Goal: Check status: Check status

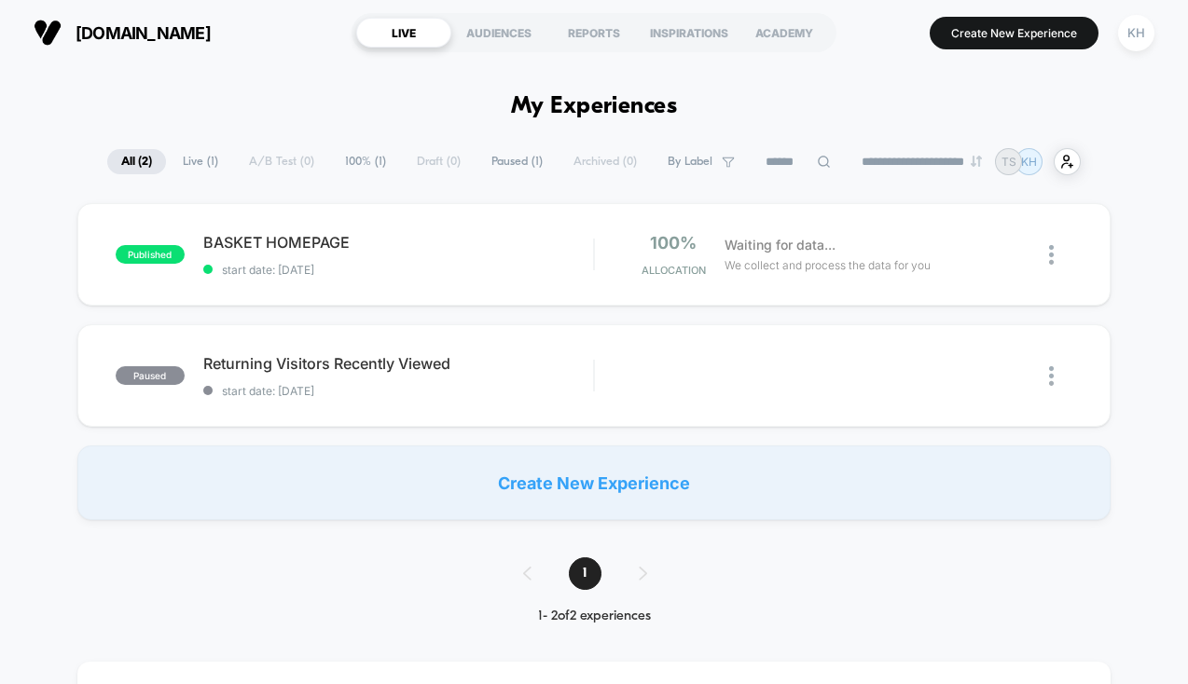
click at [162, 37] on span "[DOMAIN_NAME]" at bounding box center [143, 33] width 135 height 20
click at [596, 34] on div "REPORTS" at bounding box center [593, 33] width 95 height 30
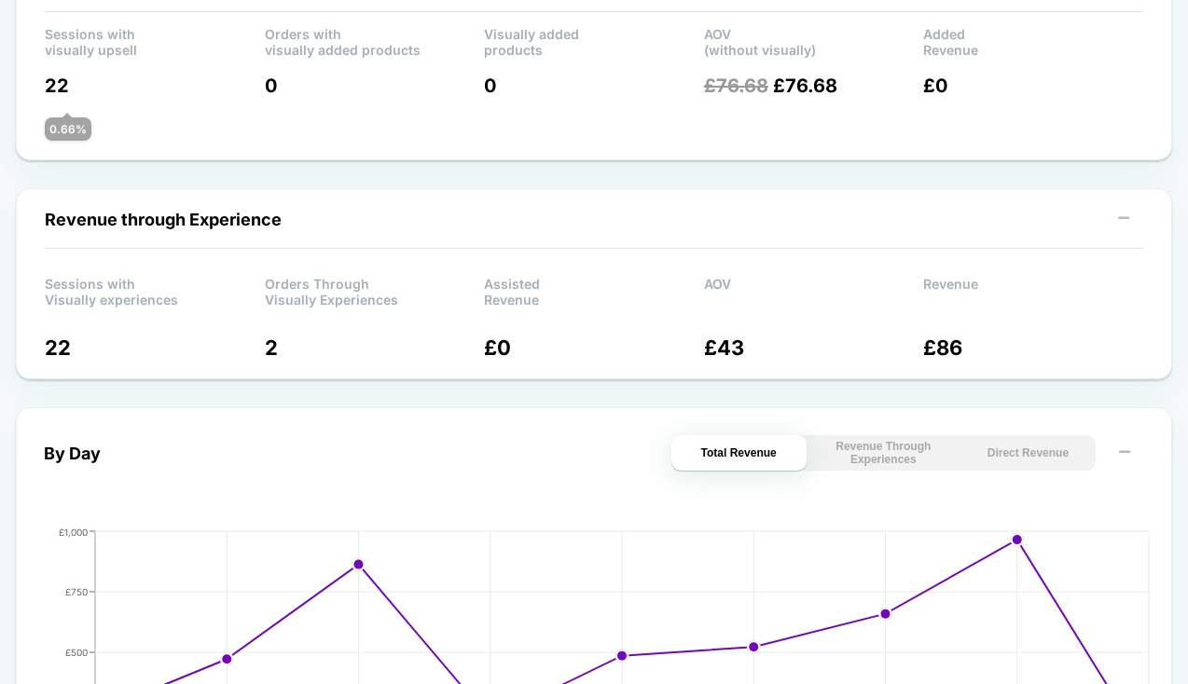
scroll to position [823, 0]
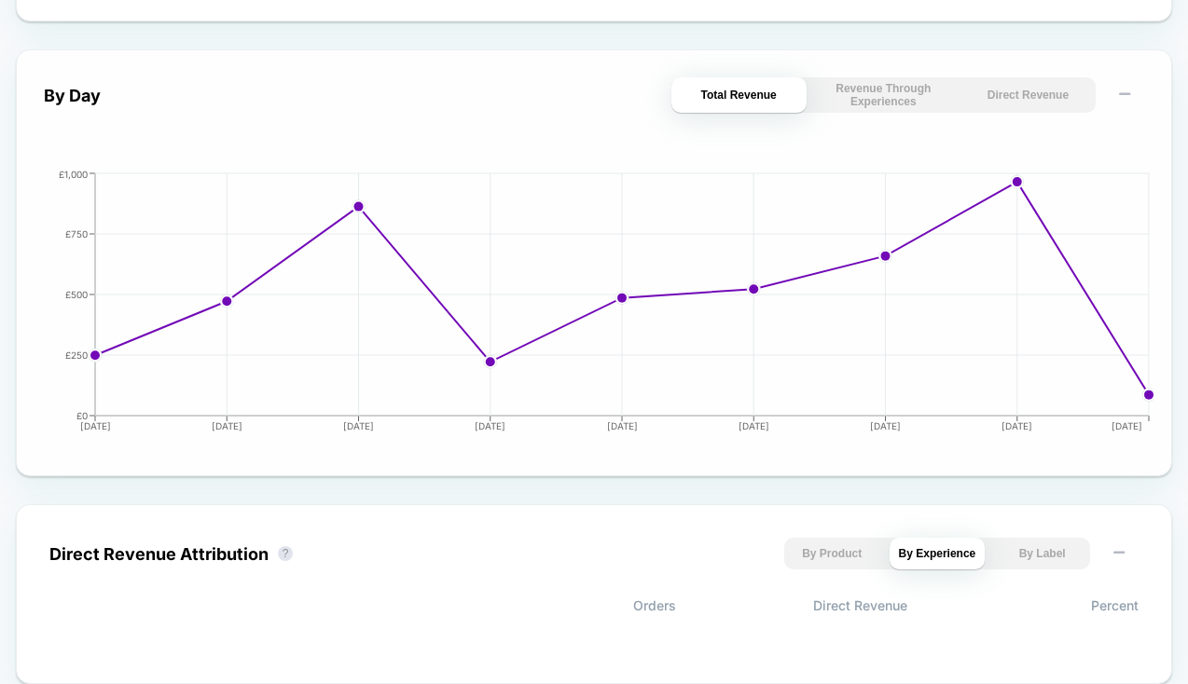
click at [876, 94] on button "Revenue Through Experiences" at bounding box center [883, 94] width 135 height 35
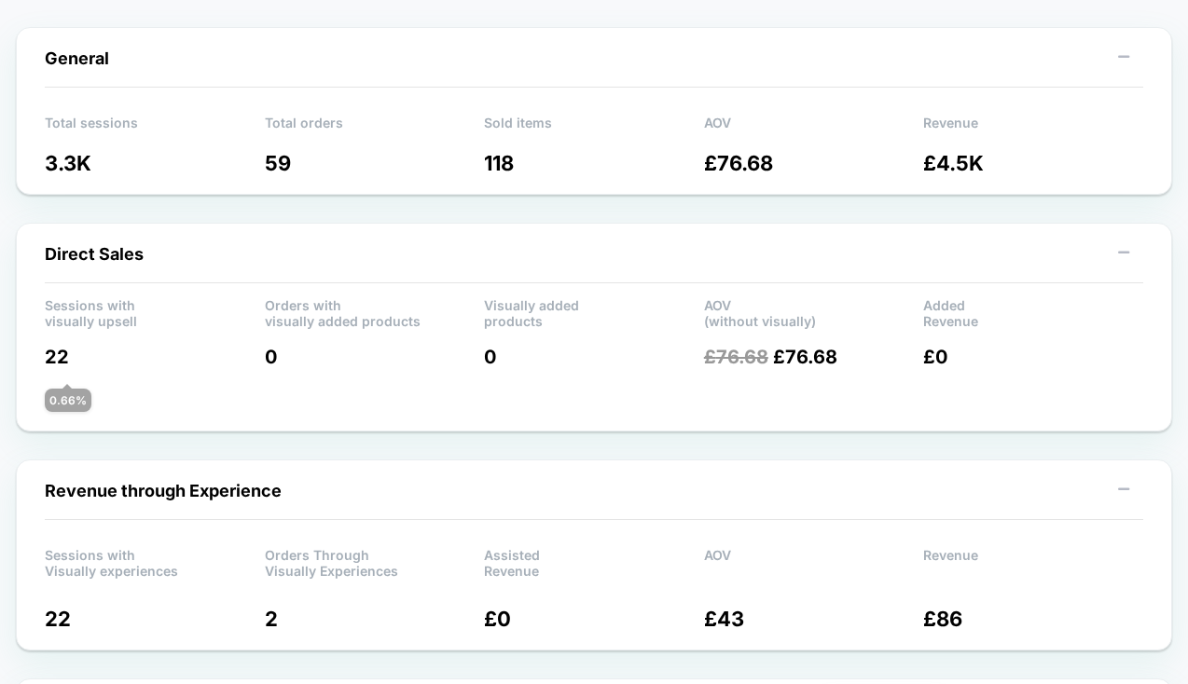
scroll to position [0, 0]
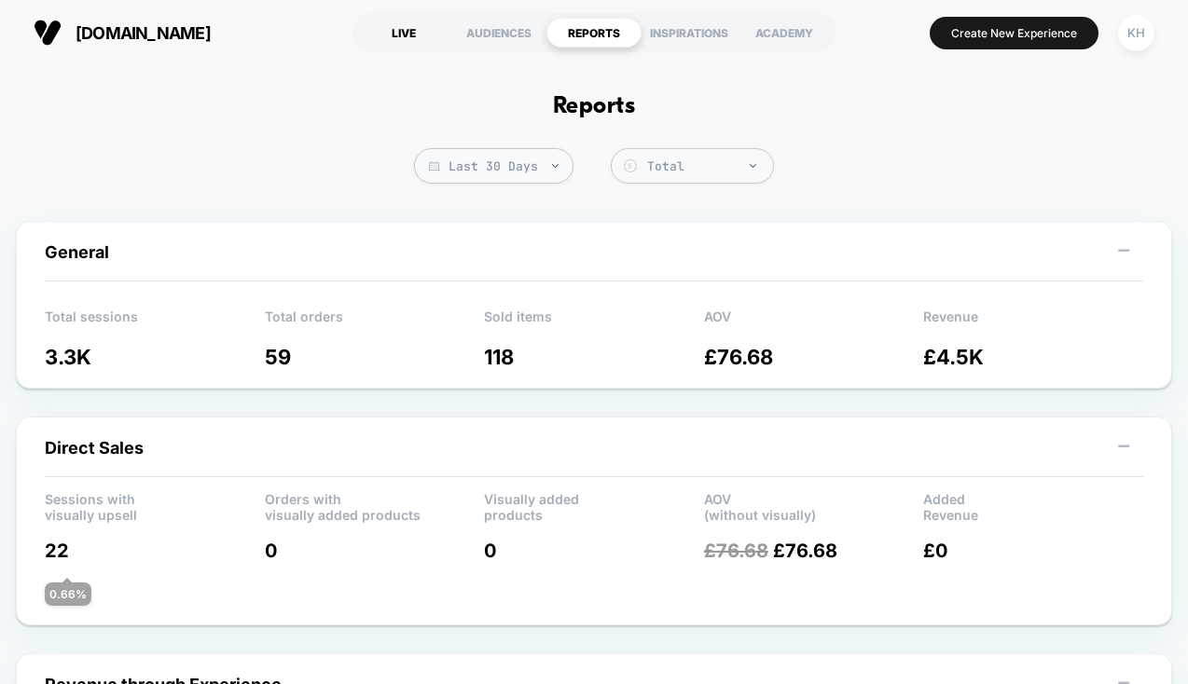
click at [404, 29] on div "LIVE" at bounding box center [403, 33] width 95 height 30
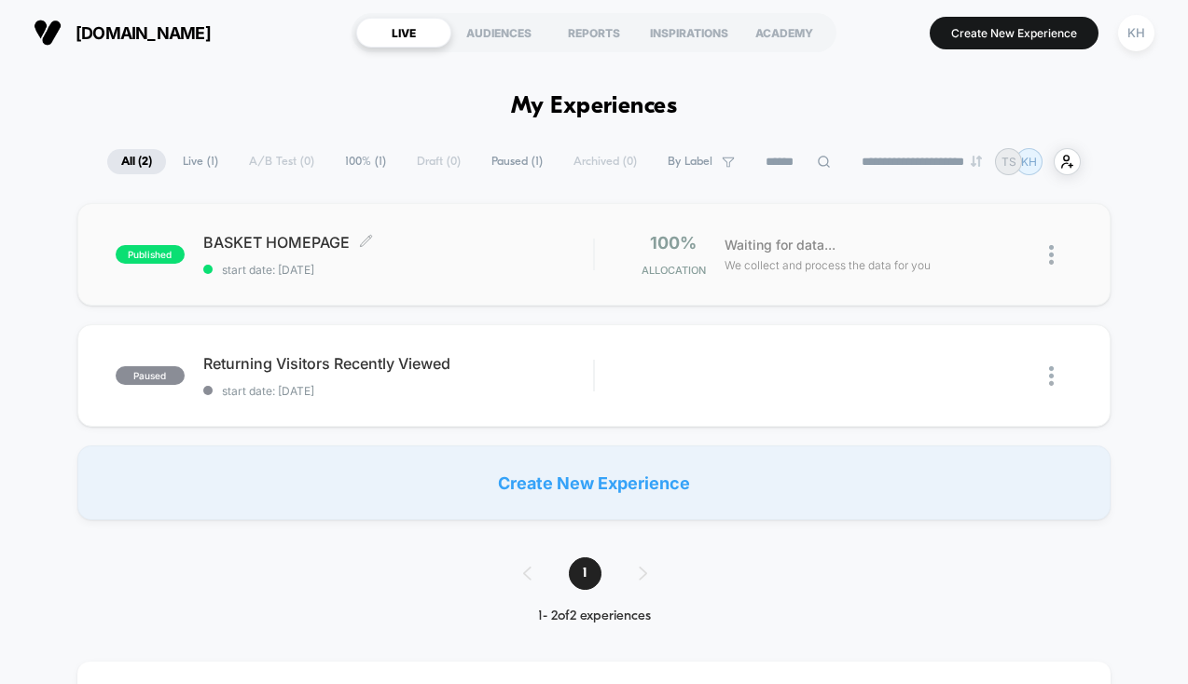
click at [541, 265] on span "start date: [DATE]" at bounding box center [398, 270] width 390 height 14
